Goal: Check status

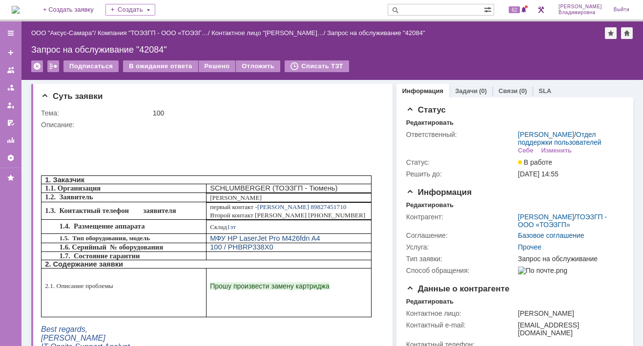
click at [20, 6] on img at bounding box center [16, 10] width 8 height 8
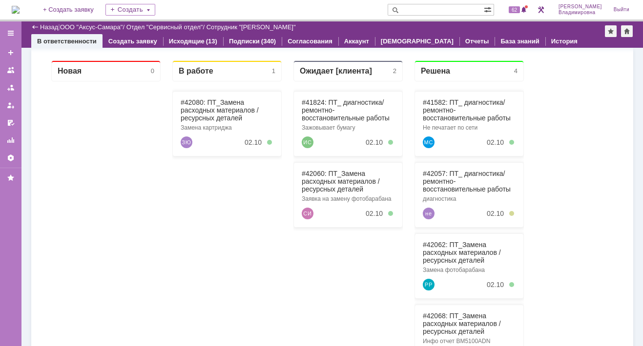
scroll to position [146, 0]
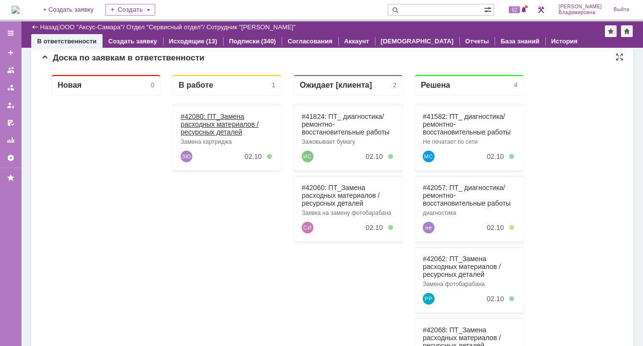
click at [199, 116] on link "#42080: ПТ_Замена расходных материалов / ресурсных деталей" at bounding box center [220, 124] width 78 height 23
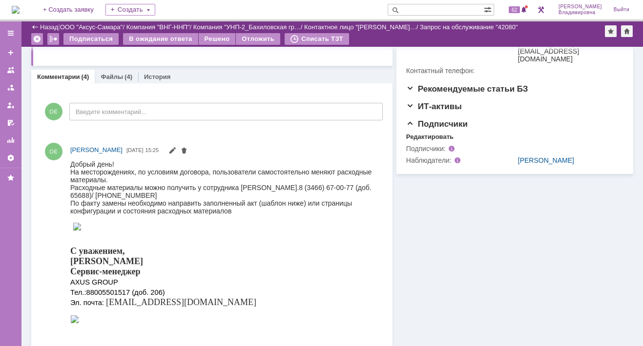
scroll to position [293, 0]
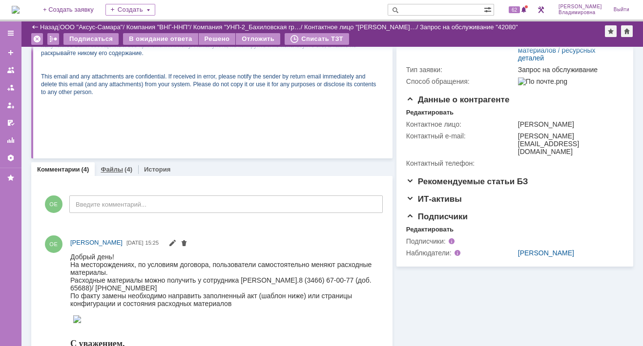
click at [112, 168] on link "Файлы" at bounding box center [112, 169] width 22 height 7
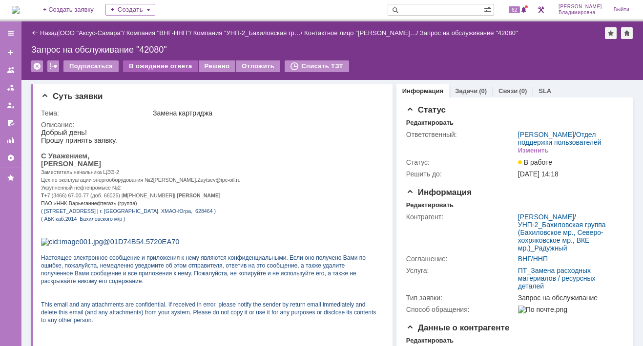
click at [161, 64] on div "В ожидание ответа" at bounding box center [160, 66] width 75 height 12
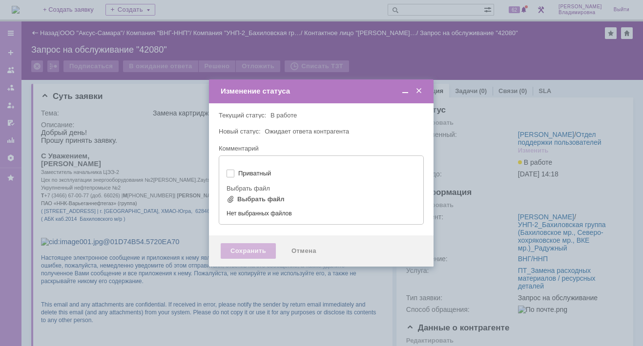
type input "[не указано]"
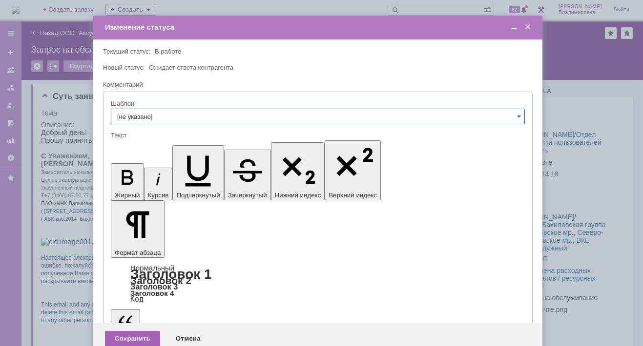
click at [136, 331] on div "Сохранить" at bounding box center [132, 339] width 55 height 16
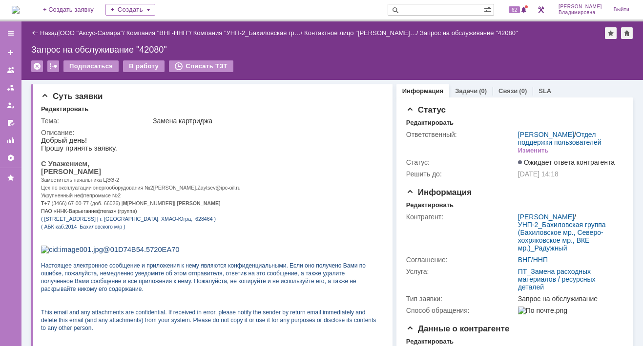
click at [20, 9] on img at bounding box center [16, 10] width 8 height 8
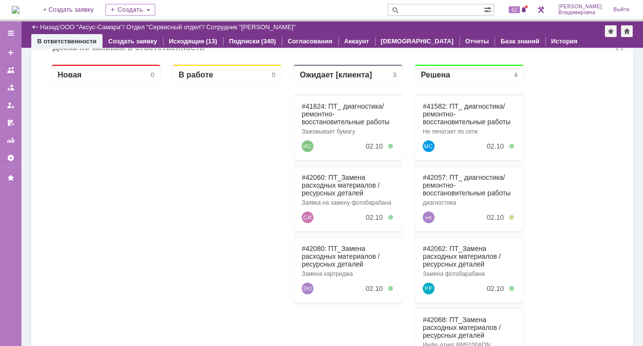
scroll to position [146, 0]
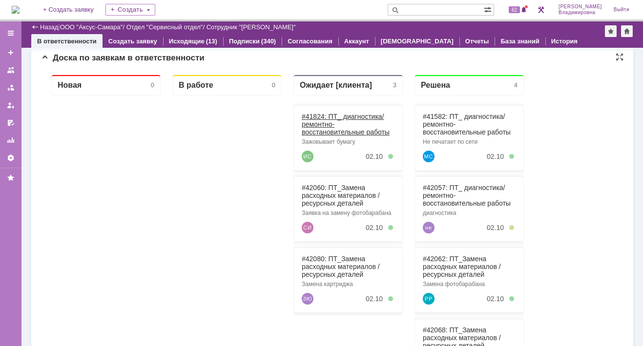
click at [311, 116] on link "#41824: ПТ_ диагностика/ ремонтно-восстановительные работы" at bounding box center [346, 124] width 88 height 23
click at [311, 116] on div "Назад | ООО "Аксус-Самара" / Отдел "Сервисный отдел" / Сотрудник "[PERSON_NAME]…" at bounding box center [331, 183] width 621 height 325
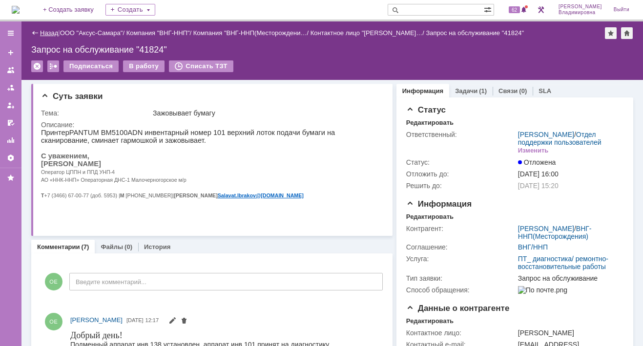
click at [52, 31] on link "Назад" at bounding box center [49, 32] width 18 height 7
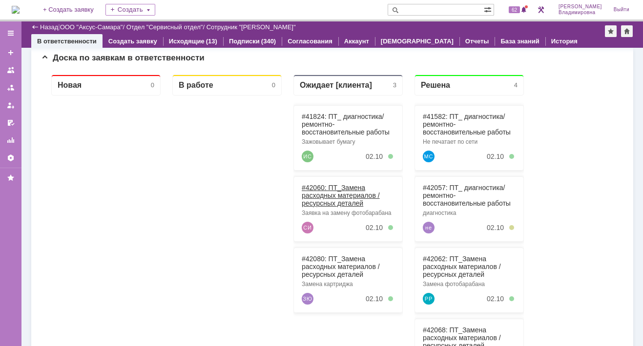
click at [318, 186] on link "#42060: ПТ_Замена расходных материалов / ресурсных деталей" at bounding box center [341, 195] width 78 height 23
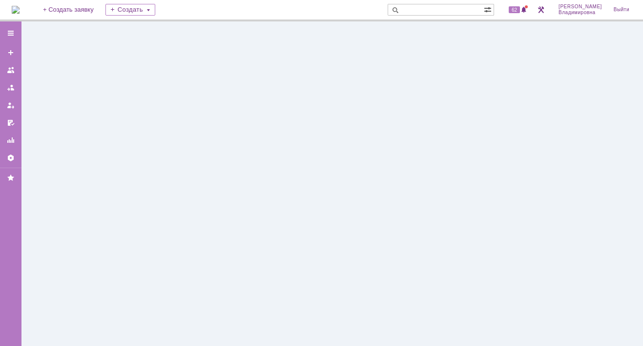
click at [318, 186] on div at bounding box center [331, 183] width 621 height 325
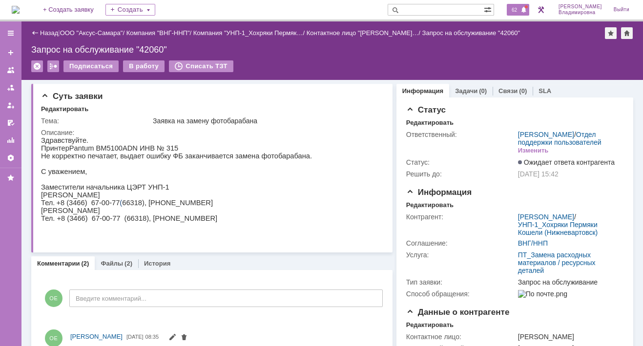
click at [454, 8] on span "62" at bounding box center [513, 9] width 11 height 7
click at [348, 130] on div "Описание:" at bounding box center [211, 133] width 340 height 8
click at [45, 31] on link "Назад" at bounding box center [49, 32] width 18 height 7
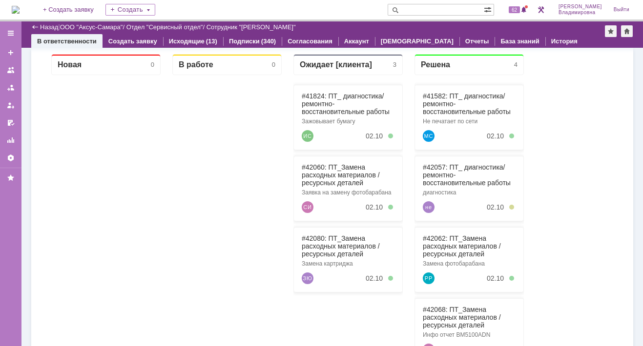
scroll to position [195, 0]
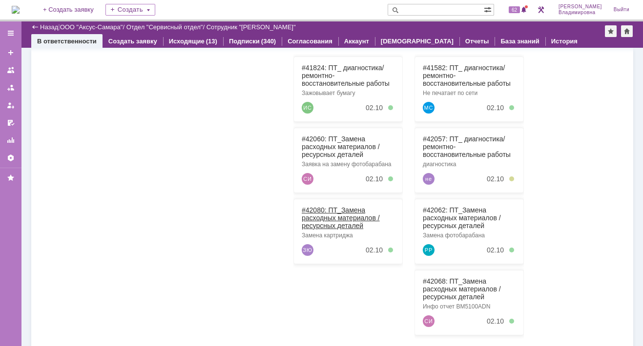
click at [319, 208] on link "#42080: ПТ_Замена расходных материалов / ресурсных деталей" at bounding box center [341, 217] width 78 height 23
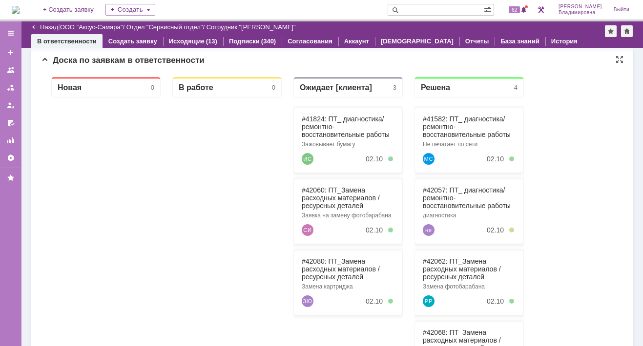
scroll to position [146, 0]
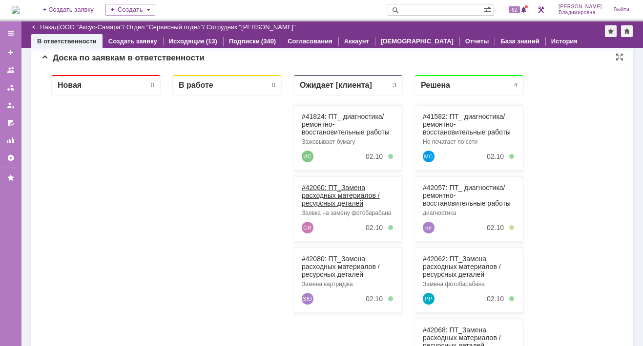
click at [322, 187] on link "#42060: ПТ_Замена расходных материалов / ресурсных деталей" at bounding box center [341, 195] width 78 height 23
